Goal: Task Accomplishment & Management: Manage account settings

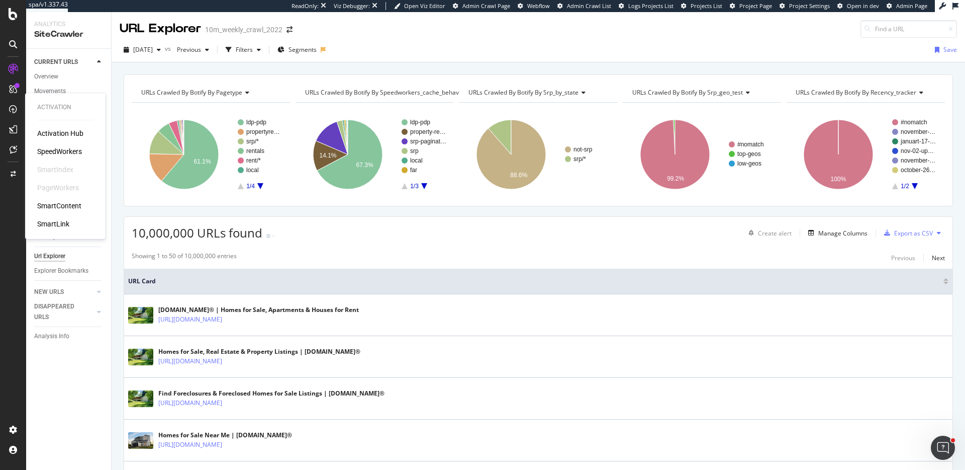
click at [77, 151] on div "SpeedWorkers" at bounding box center [59, 151] width 45 height 10
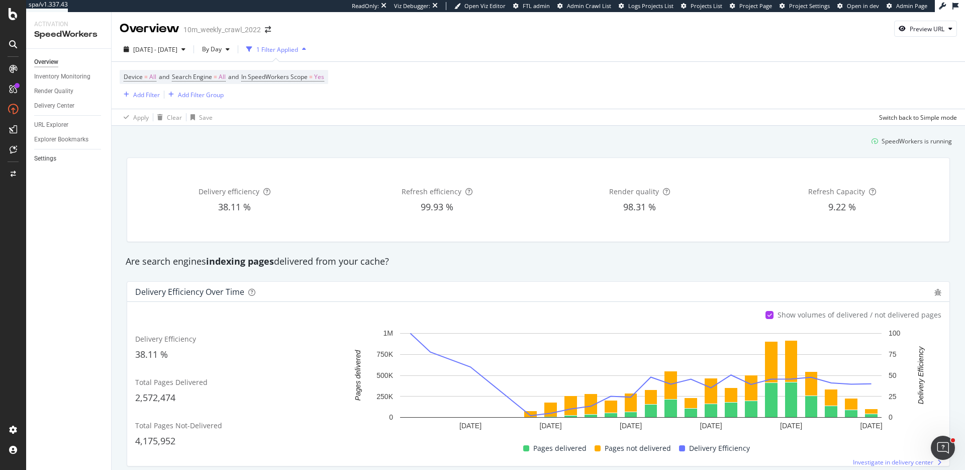
click at [58, 153] on link "Settings" at bounding box center [69, 158] width 70 height 11
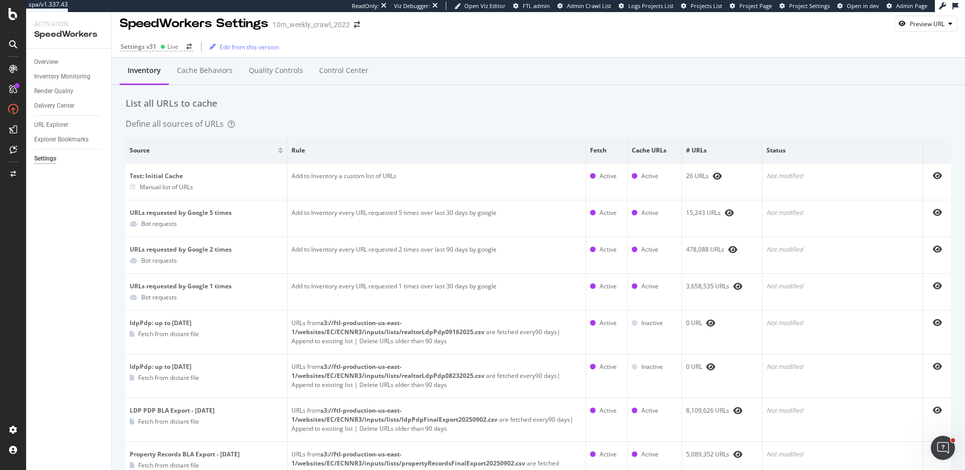
scroll to position [4, 0]
click at [167, 51] on div "Settings v31 Live Edit from this version" at bounding box center [539, 47] width 854 height 21
click at [167, 50] on div "Live" at bounding box center [172, 47] width 11 height 9
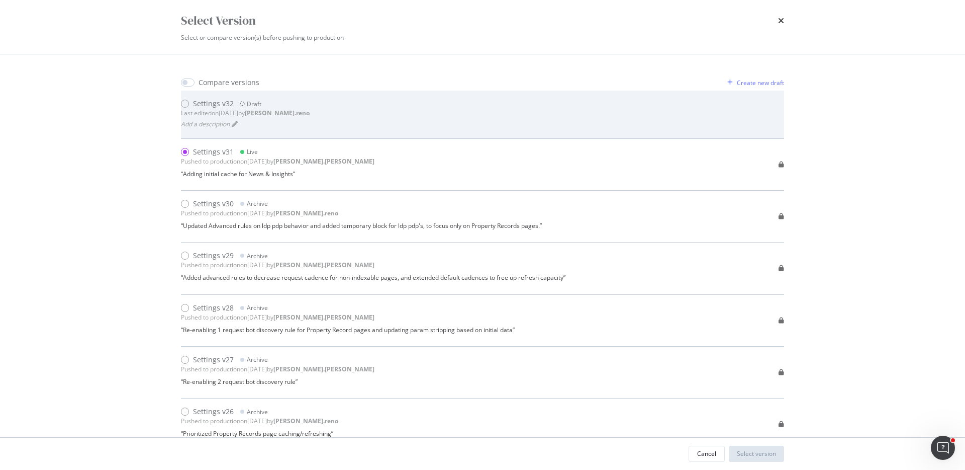
click at [227, 103] on div "Settings v32" at bounding box center [213, 104] width 41 height 10
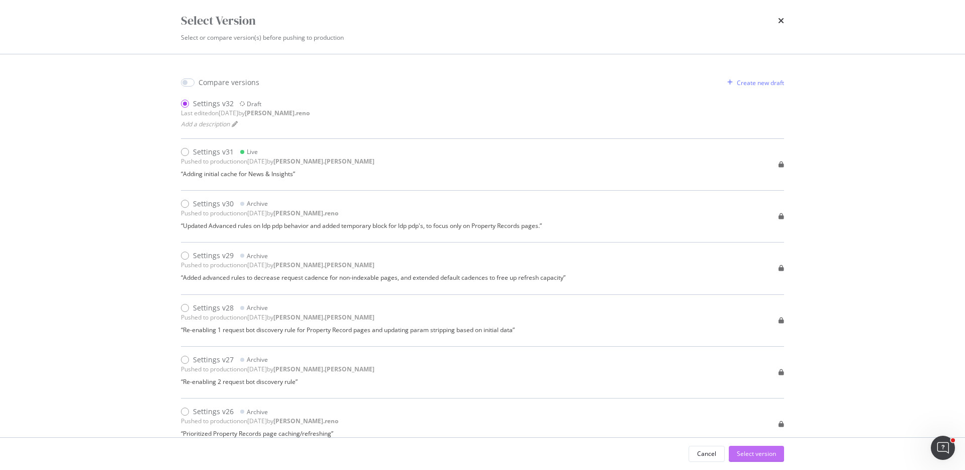
click at [753, 448] on div "Select version" at bounding box center [756, 453] width 39 height 15
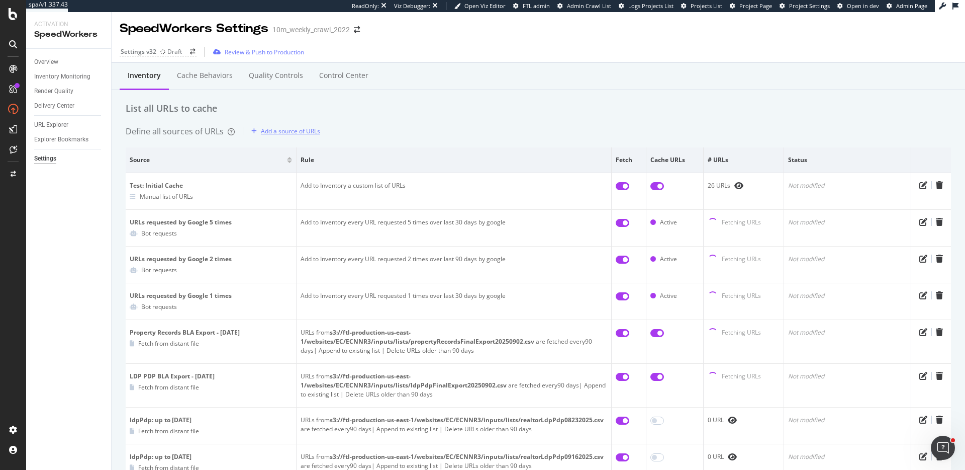
click at [287, 131] on div "Add a source of URLs" at bounding box center [290, 131] width 59 height 9
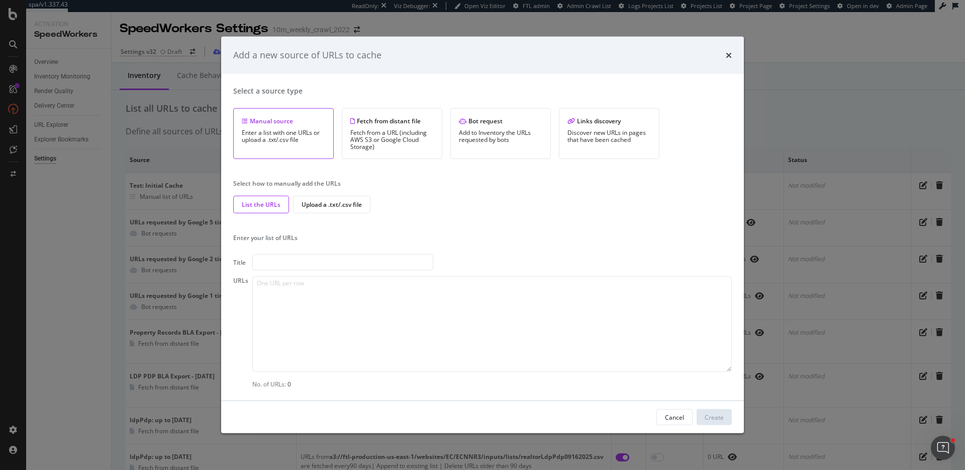
click at [880, 81] on div "Add a new source of URLs to cache Select a source type Manual source Enter a li…" at bounding box center [482, 235] width 965 height 470
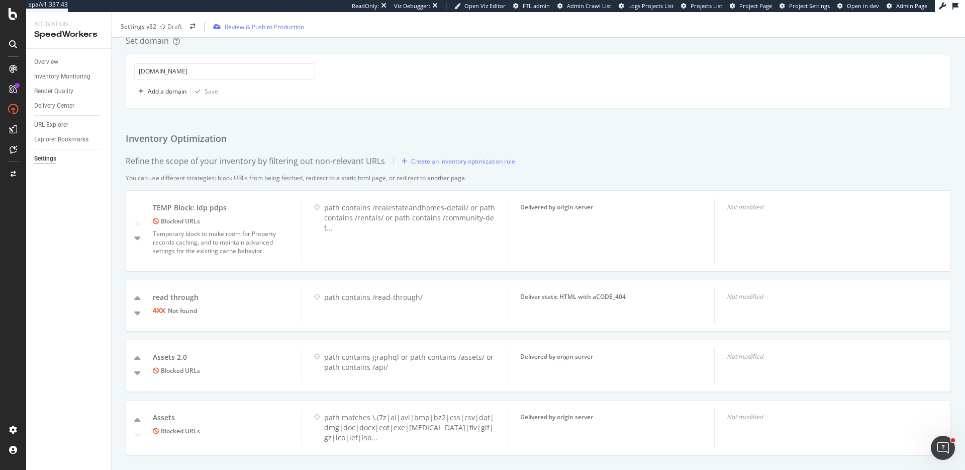
scroll to position [853, 0]
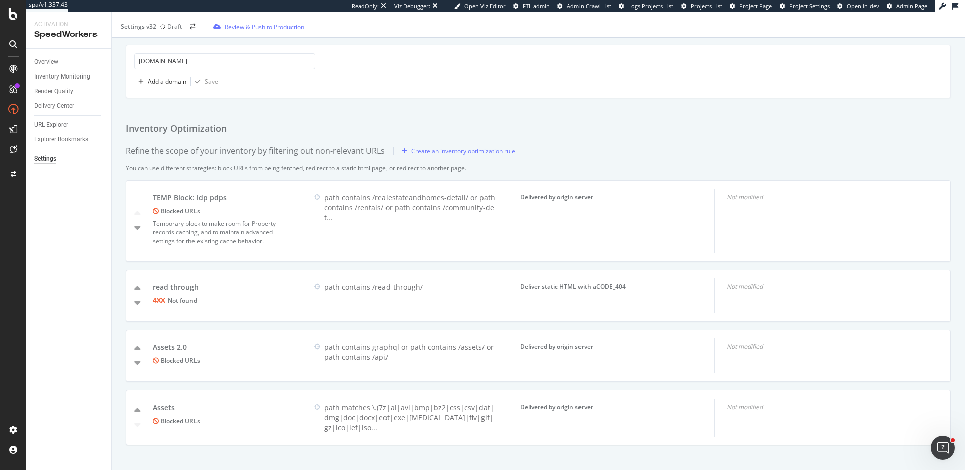
click at [468, 147] on div "Create an inventory optimization rule" at bounding box center [463, 151] width 104 height 9
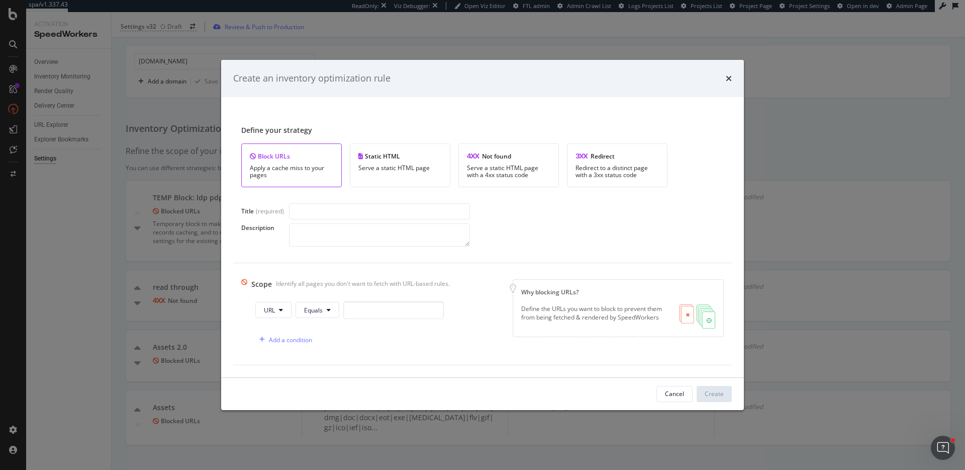
click at [732, 78] on div "Create an inventory optimization rule" at bounding box center [482, 78] width 523 height 37
drag, startPoint x: 728, startPoint y: 78, endPoint x: 717, endPoint y: 75, distance: 11.5
click at [728, 78] on icon "times" at bounding box center [729, 78] width 6 height 8
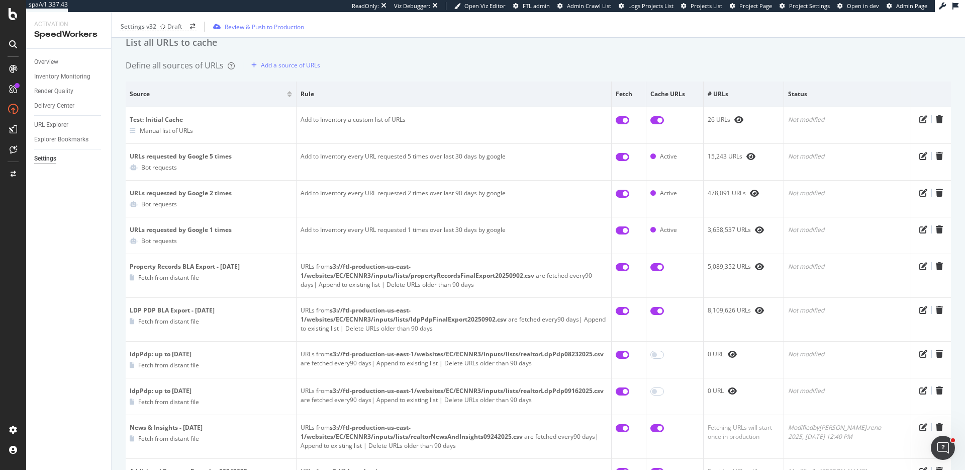
scroll to position [0, 0]
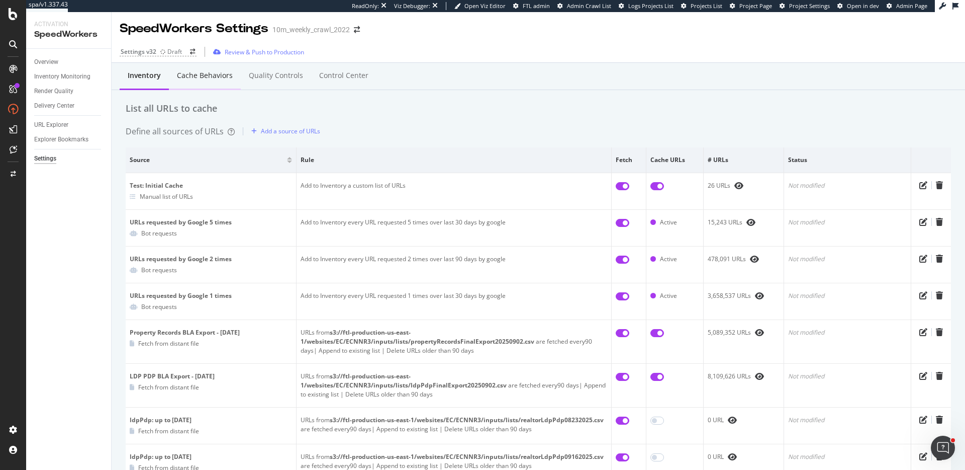
click at [209, 79] on div "Cache behaviors" at bounding box center [205, 75] width 56 height 10
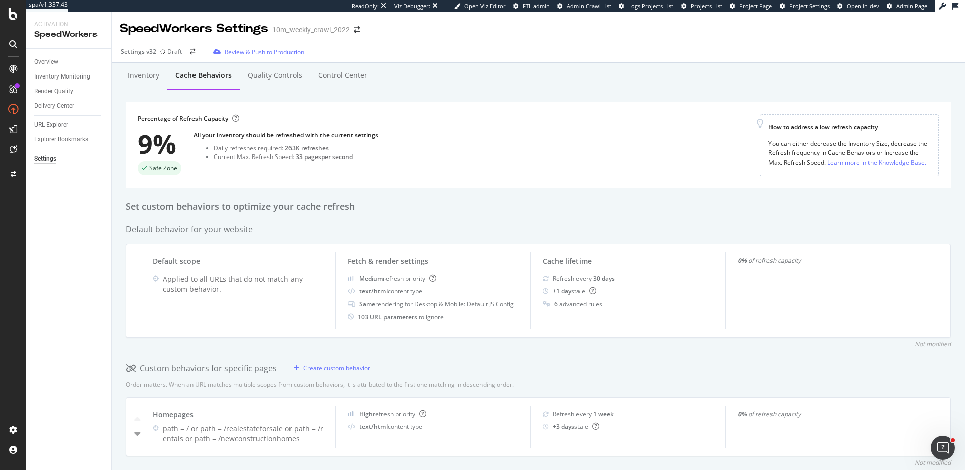
scroll to position [11, 0]
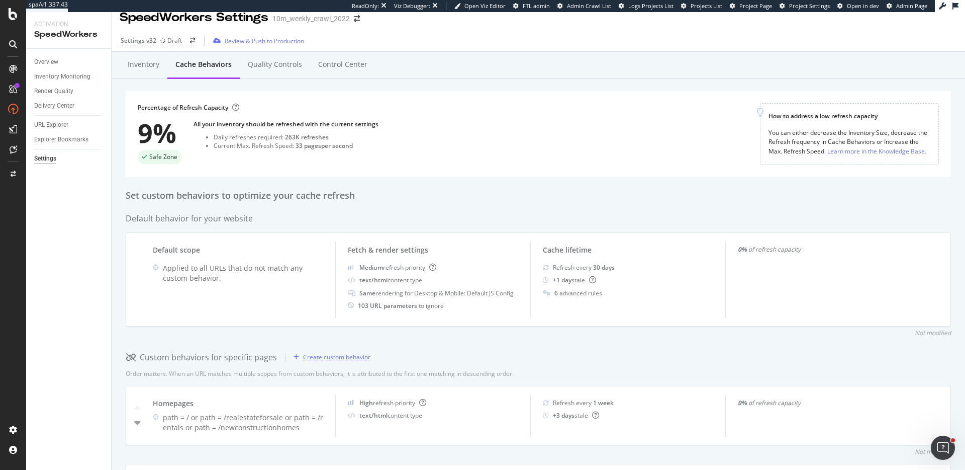
click at [346, 357] on div "Create custom behavior" at bounding box center [336, 356] width 67 height 9
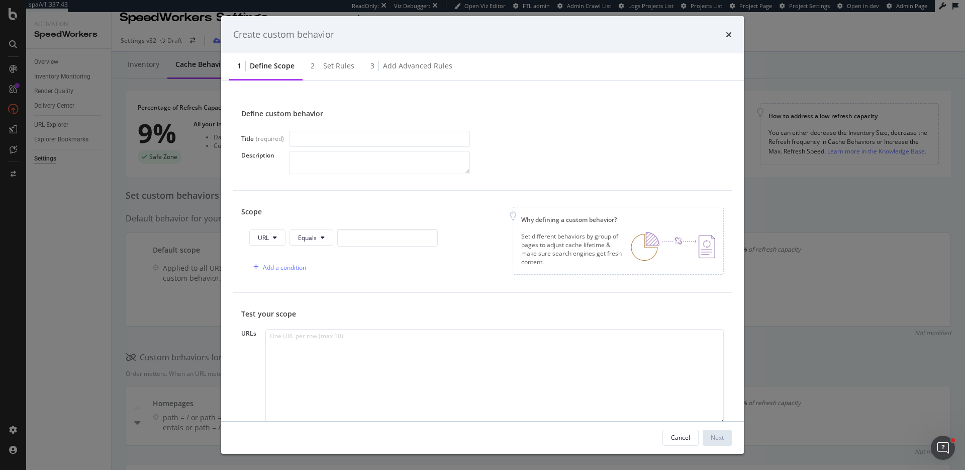
click at [727, 33] on icon "times" at bounding box center [729, 35] width 6 height 8
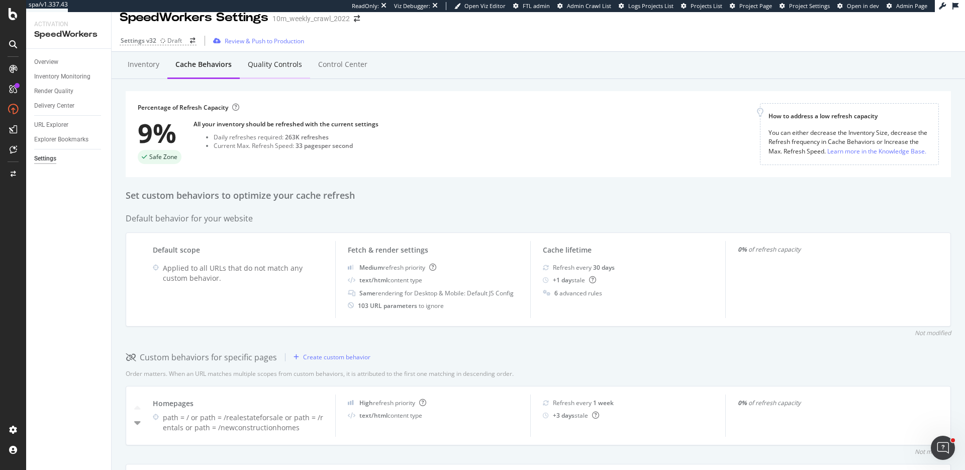
click at [281, 65] on div "Quality Controls" at bounding box center [275, 64] width 54 height 10
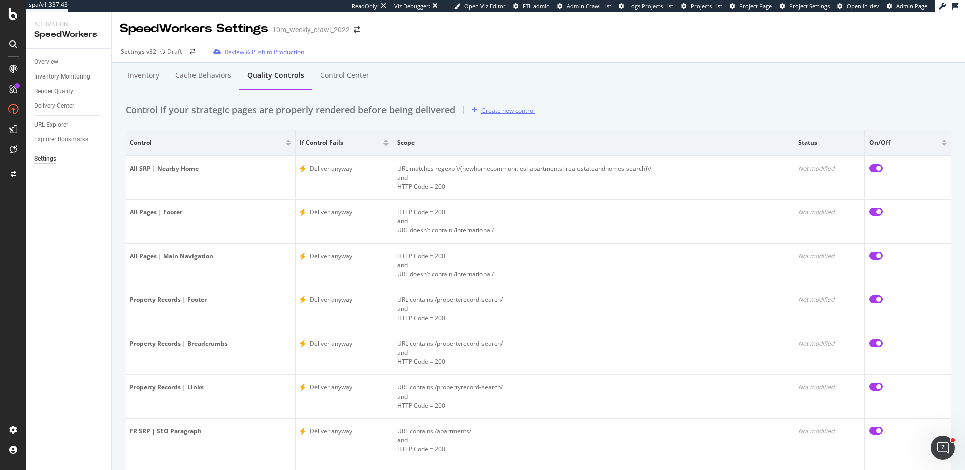
click at [491, 108] on div "Create new control" at bounding box center [508, 110] width 53 height 9
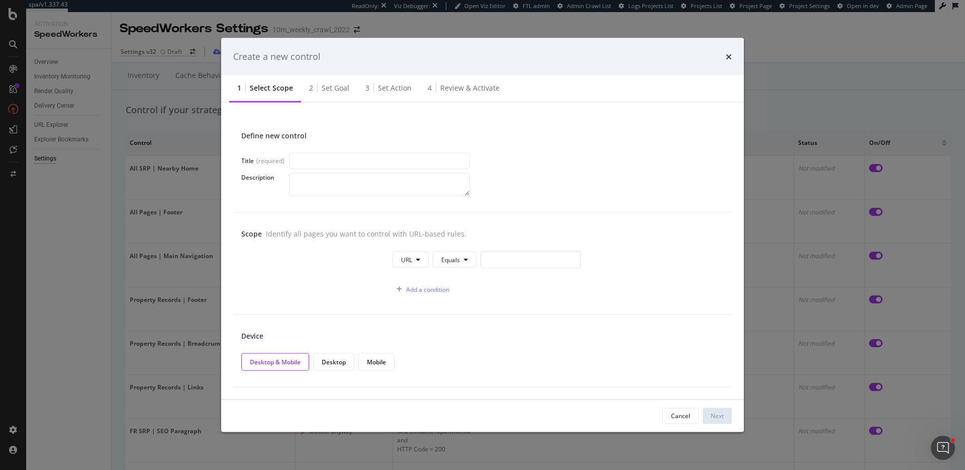
click at [728, 56] on icon "times" at bounding box center [729, 56] width 6 height 8
